Goal: Information Seeking & Learning: Understand process/instructions

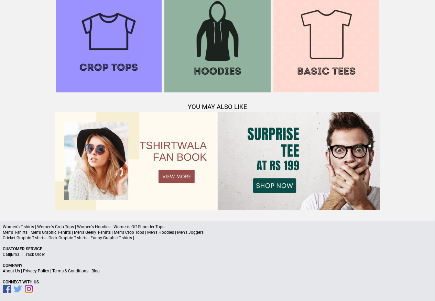
scroll to position [664, 0]
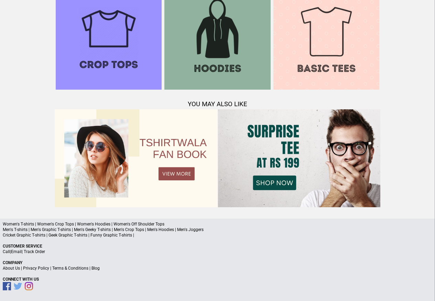
click at [39, 269] on link "Privacy Policy" at bounding box center [36, 267] width 26 height 5
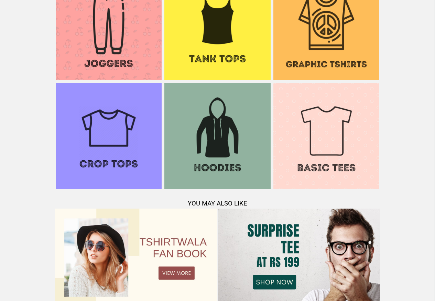
scroll to position [664, 0]
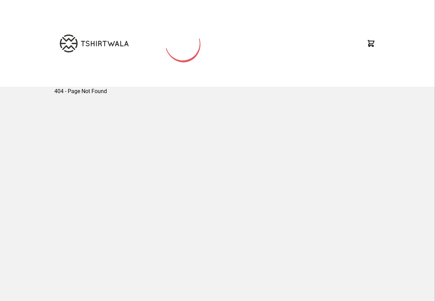
click at [71, 269] on div "404 - Page Not Found" at bounding box center [217, 192] width 327 height 210
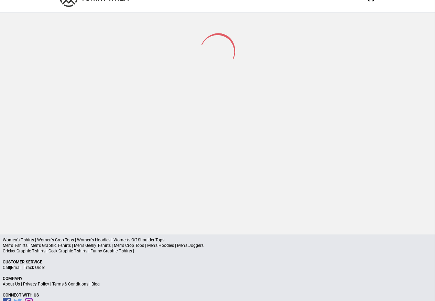
scroll to position [33, 0]
